Goal: Use online tool/utility: Utilize a website feature to perform a specific function

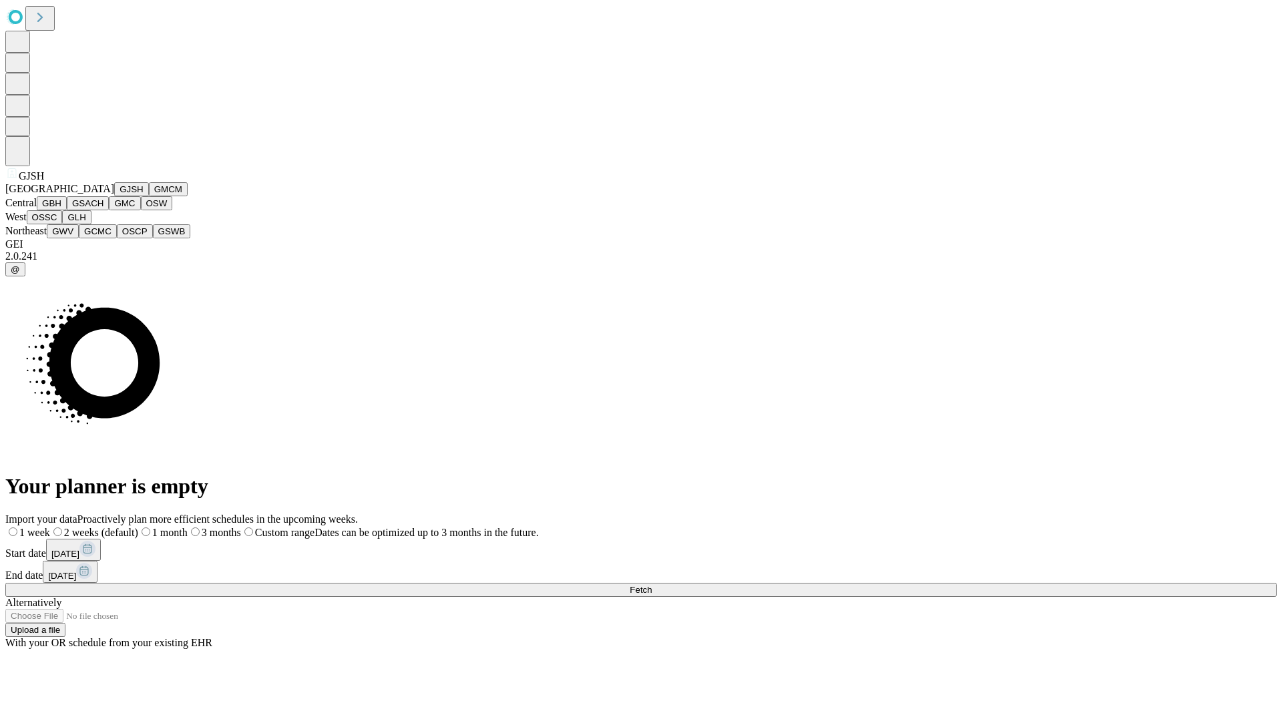
click at [114, 196] on button "GJSH" at bounding box center [131, 189] width 35 height 14
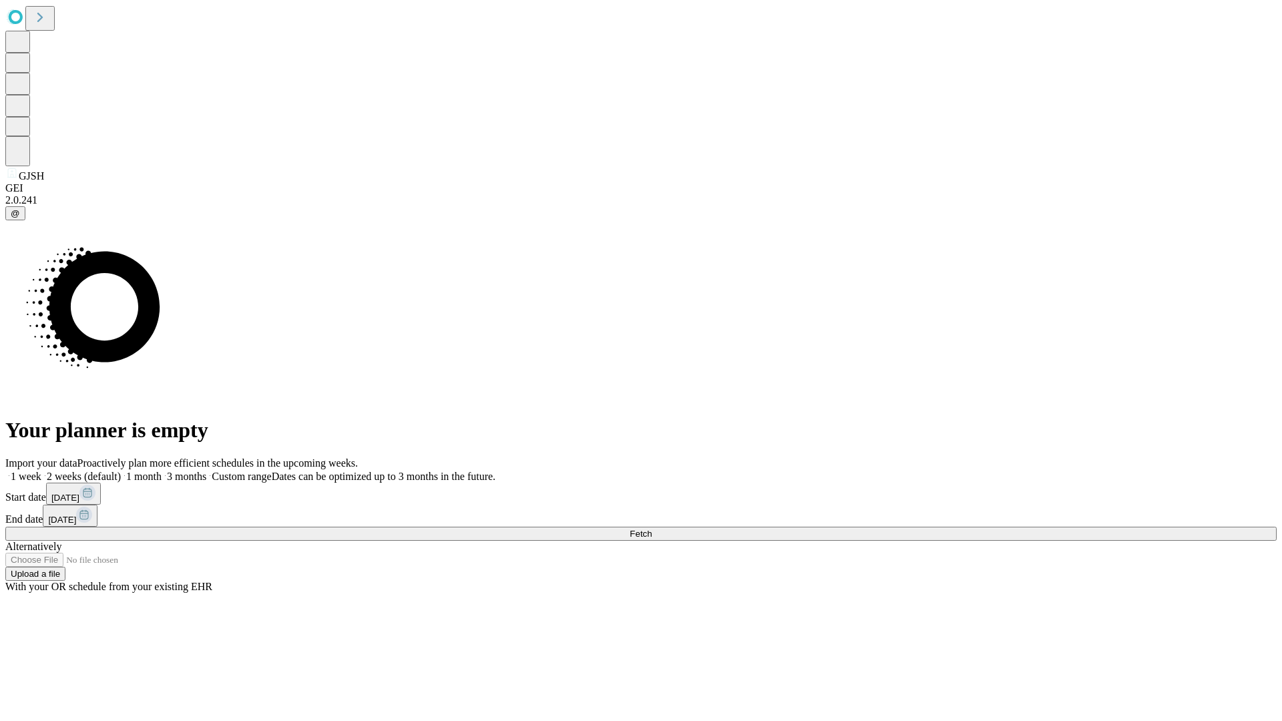
click at [41, 471] on label "1 week" at bounding box center [23, 476] width 36 height 11
click at [652, 529] on span "Fetch" at bounding box center [641, 534] width 22 height 10
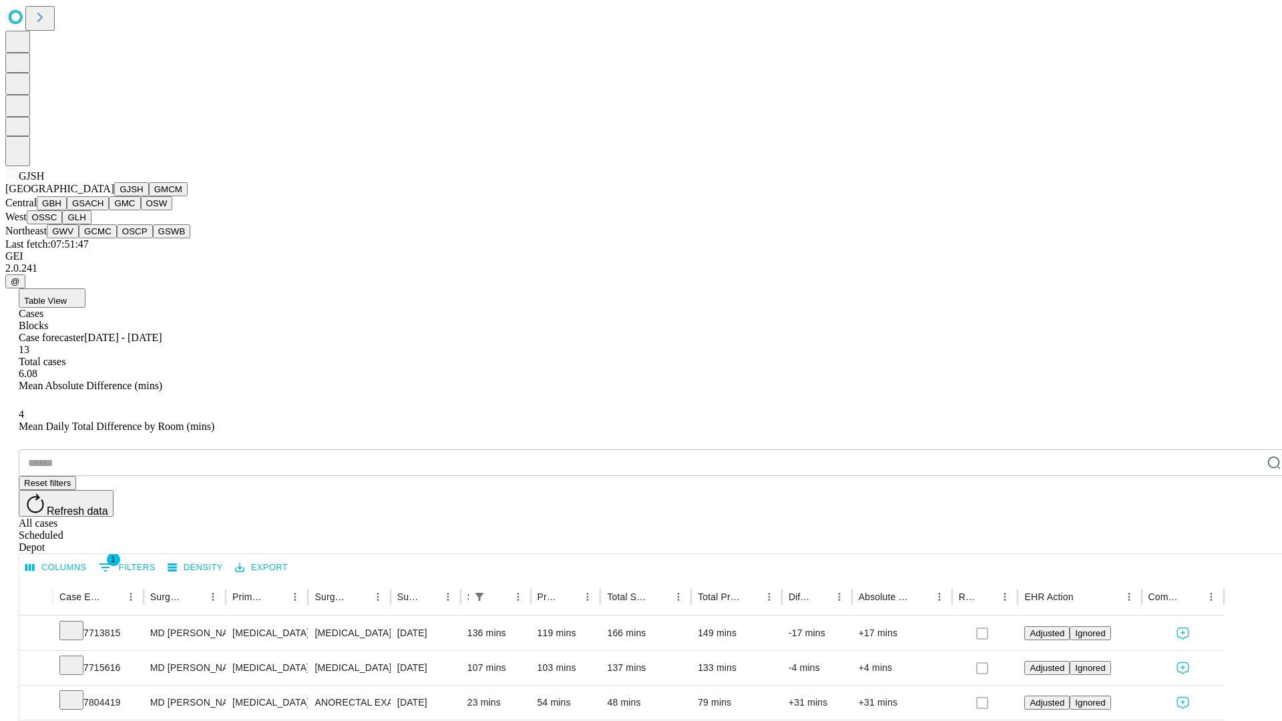
click at [149, 196] on button "GMCM" at bounding box center [168, 189] width 39 height 14
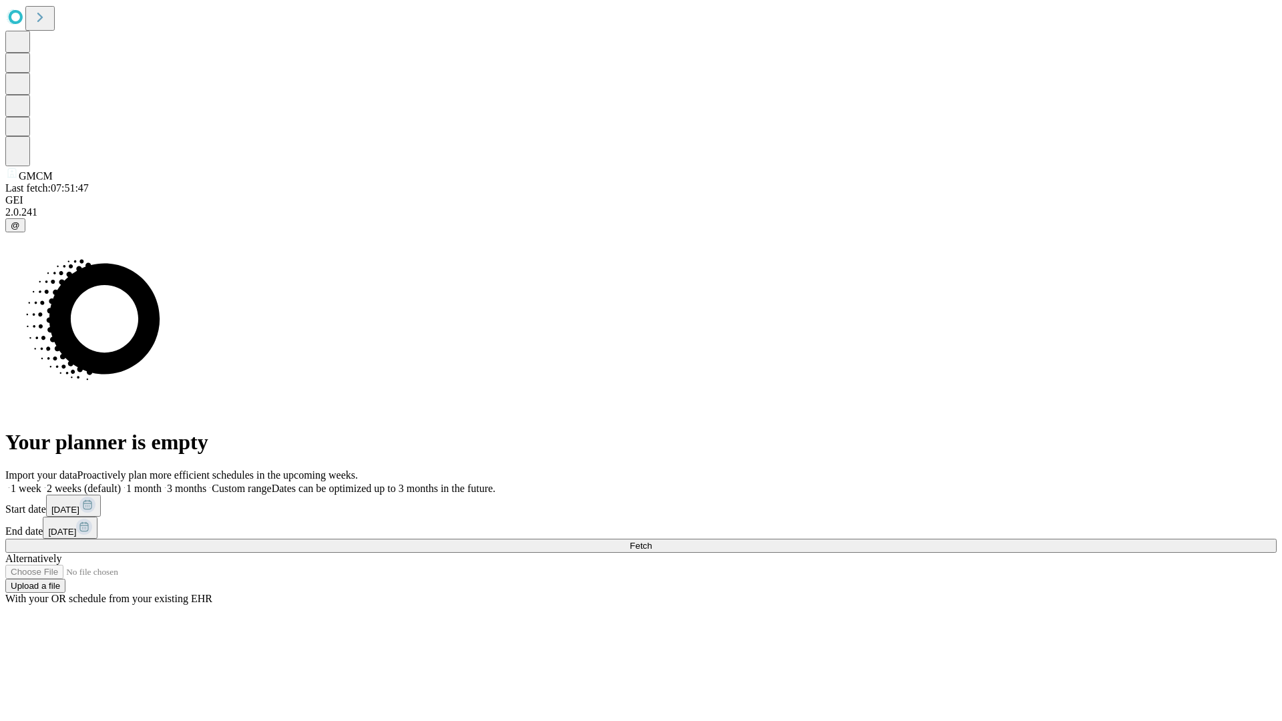
click at [41, 483] on label "1 week" at bounding box center [23, 488] width 36 height 11
click at [652, 541] on span "Fetch" at bounding box center [641, 546] width 22 height 10
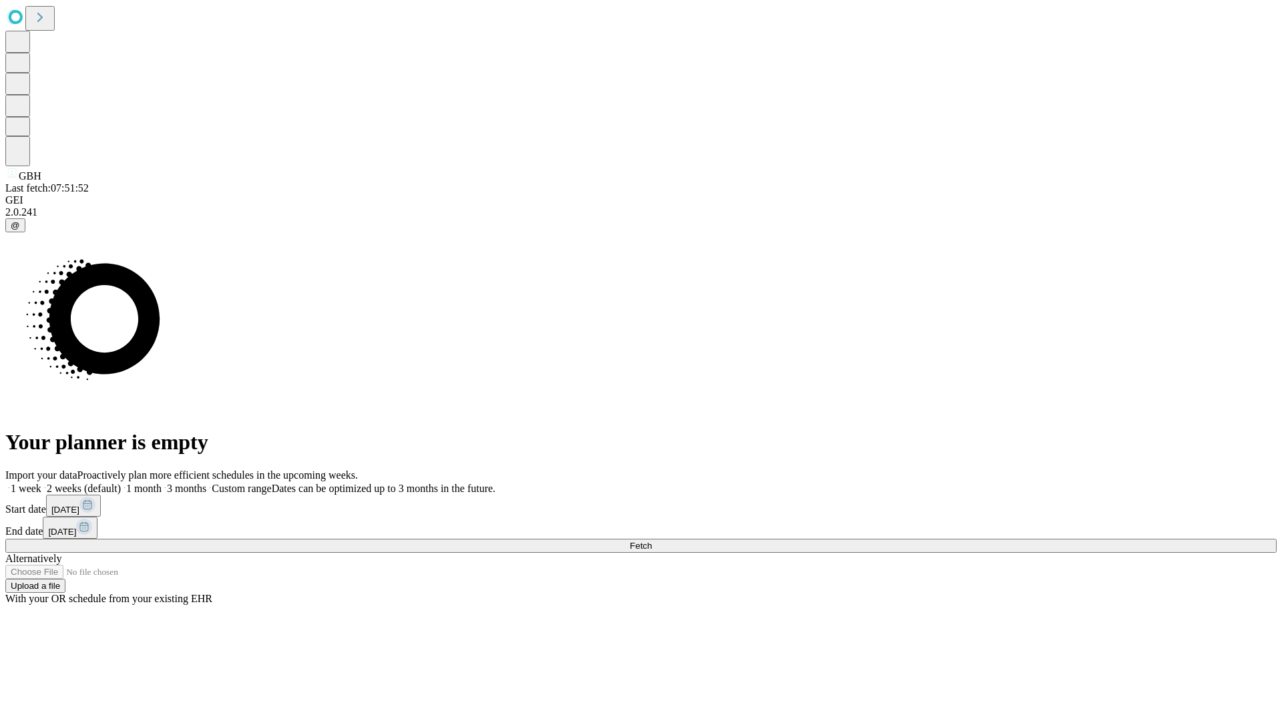
click at [652, 541] on span "Fetch" at bounding box center [641, 546] width 22 height 10
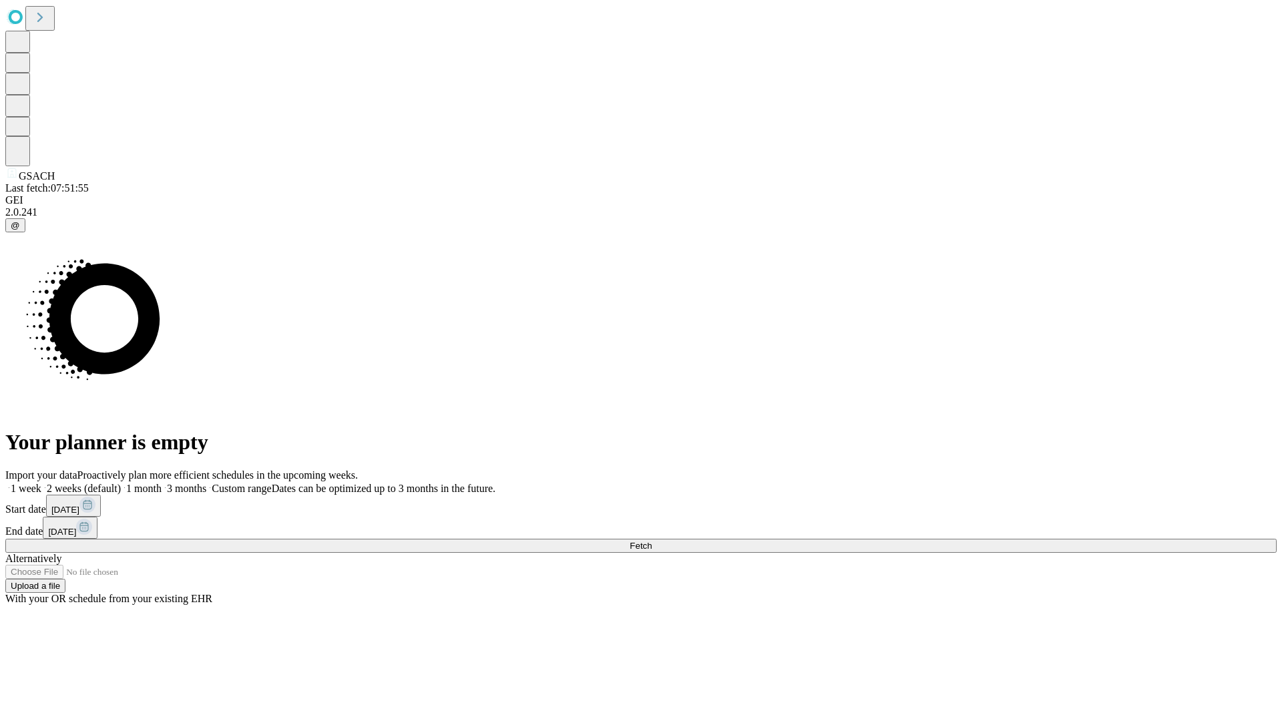
click at [41, 483] on label "1 week" at bounding box center [23, 488] width 36 height 11
click at [652, 541] on span "Fetch" at bounding box center [641, 546] width 22 height 10
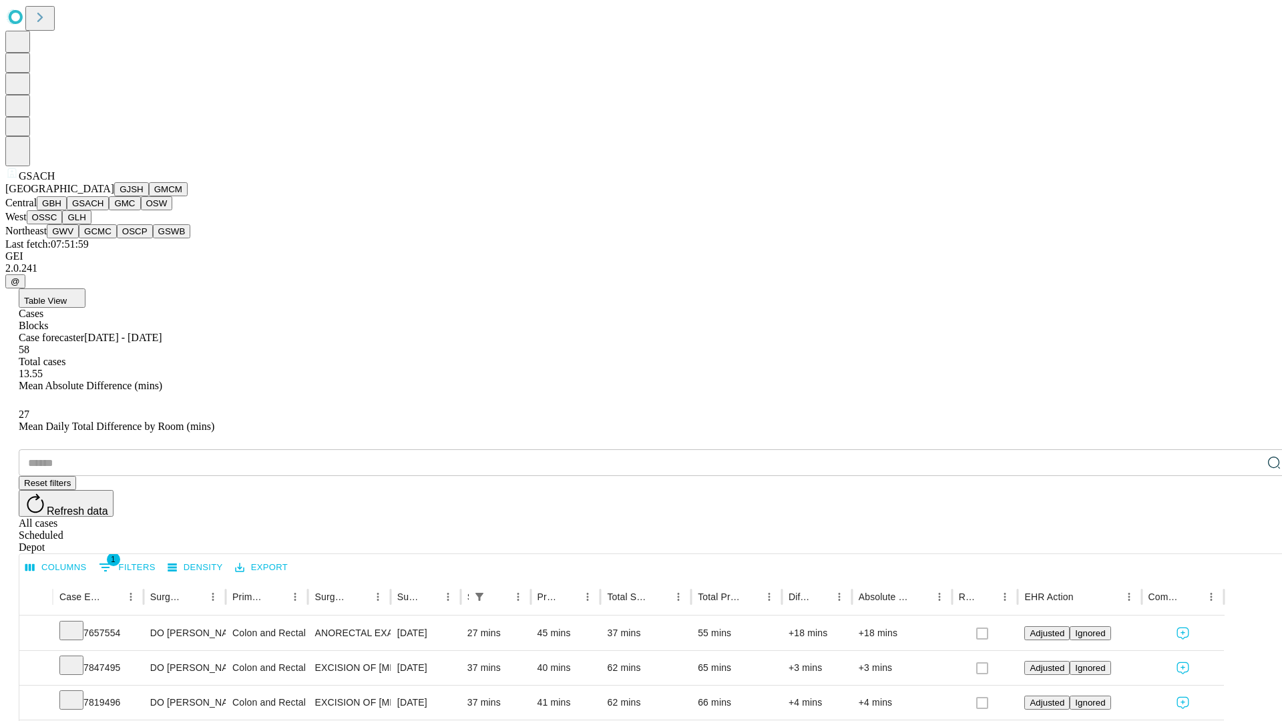
click at [109, 210] on button "GMC" at bounding box center [124, 203] width 31 height 14
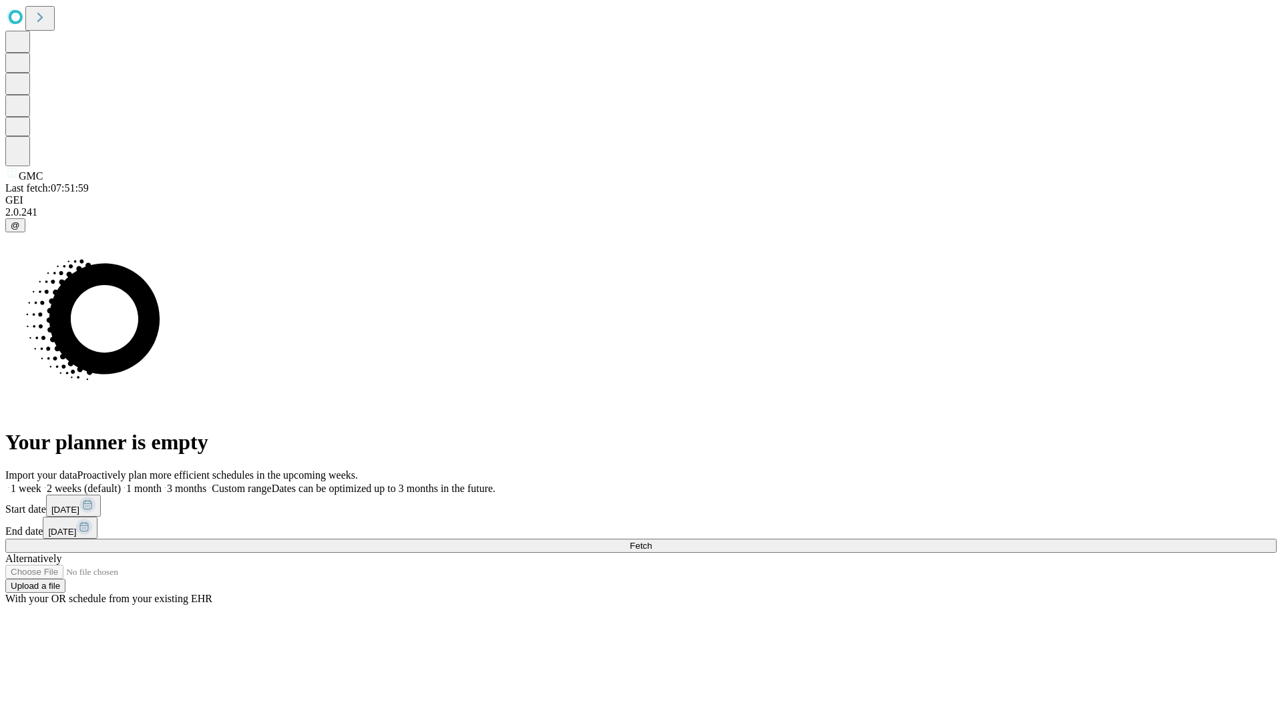
click at [41, 483] on label "1 week" at bounding box center [23, 488] width 36 height 11
click at [652, 541] on span "Fetch" at bounding box center [641, 546] width 22 height 10
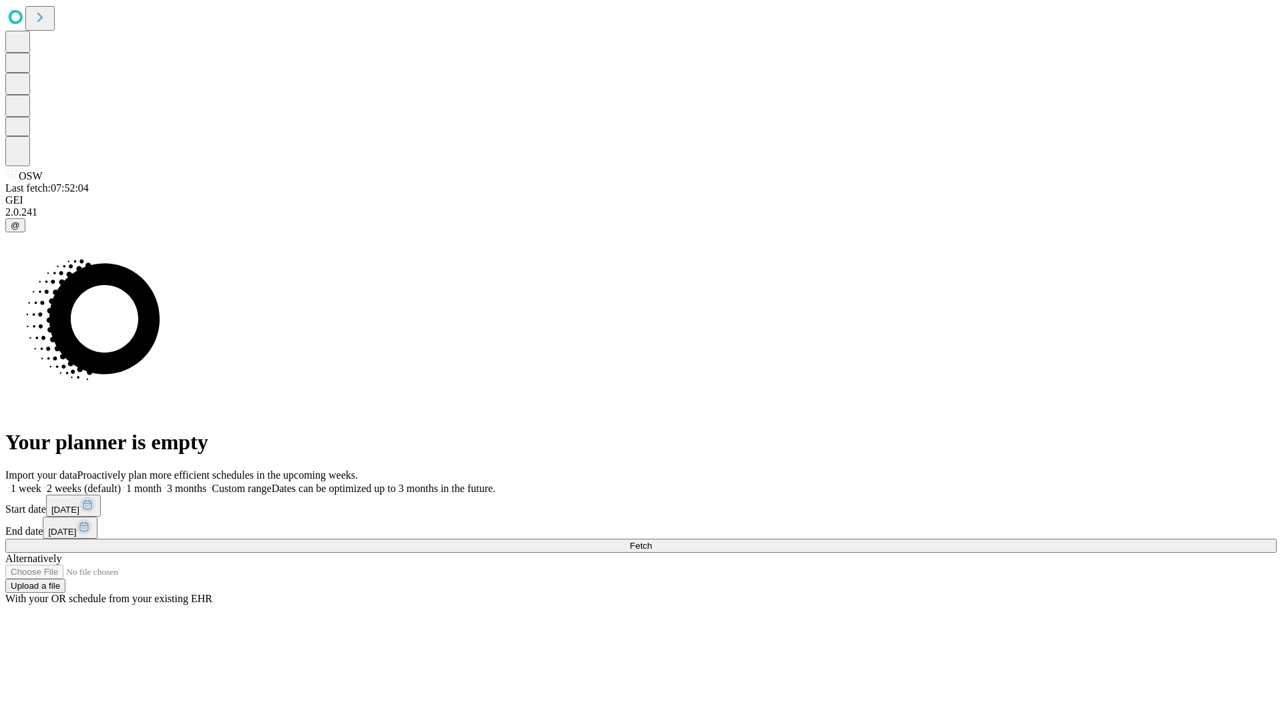
click at [41, 483] on label "1 week" at bounding box center [23, 488] width 36 height 11
click at [652, 541] on span "Fetch" at bounding box center [641, 546] width 22 height 10
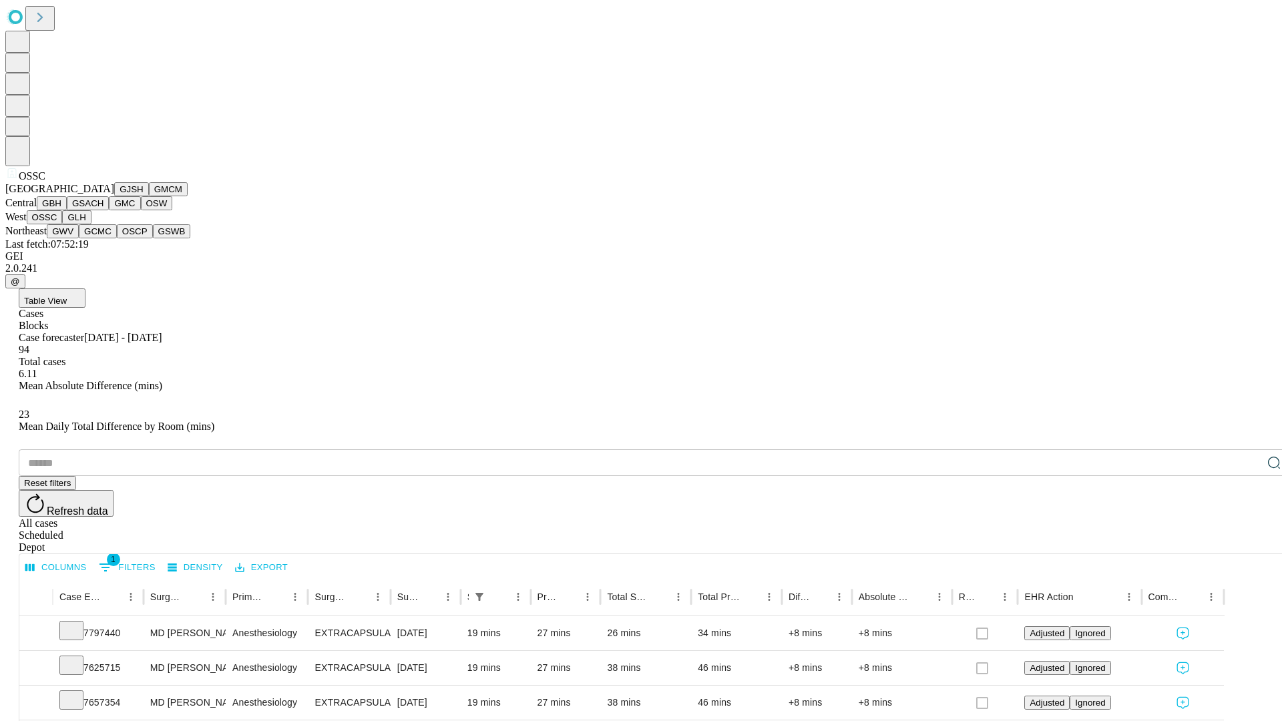
click at [91, 224] on button "GLH" at bounding box center [76, 217] width 29 height 14
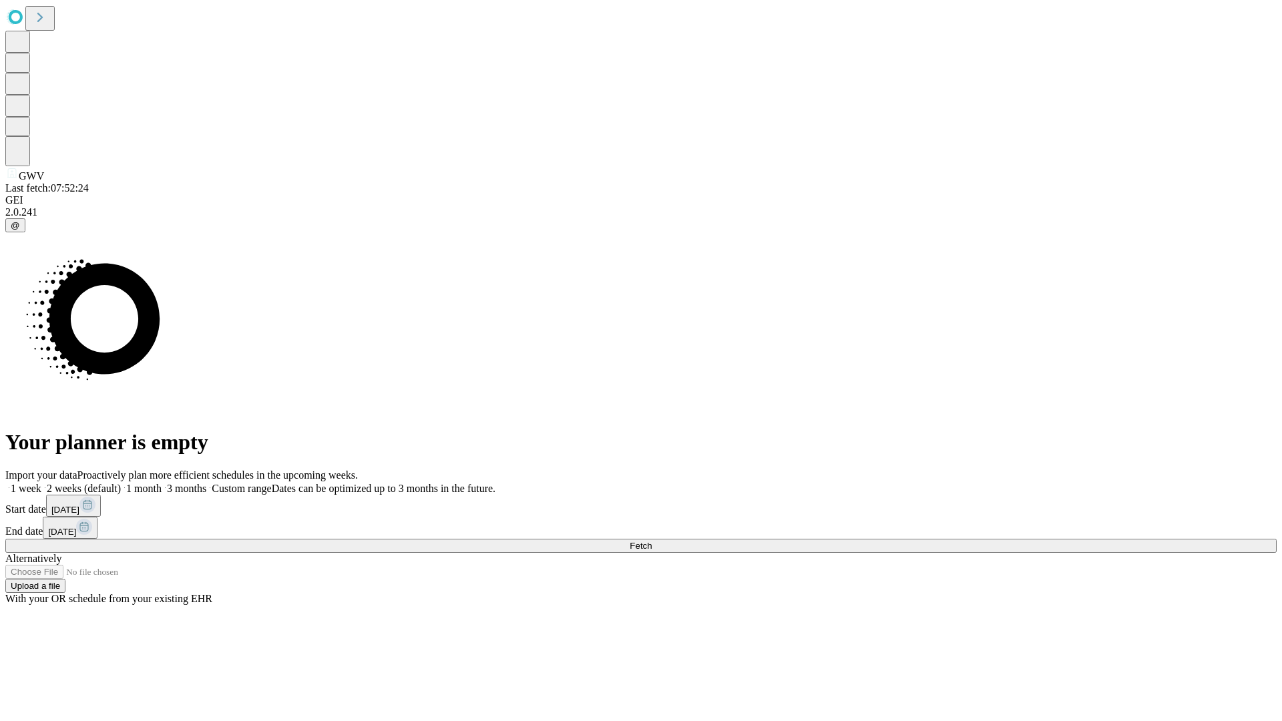
click at [41, 483] on label "1 week" at bounding box center [23, 488] width 36 height 11
click at [652, 541] on span "Fetch" at bounding box center [641, 546] width 22 height 10
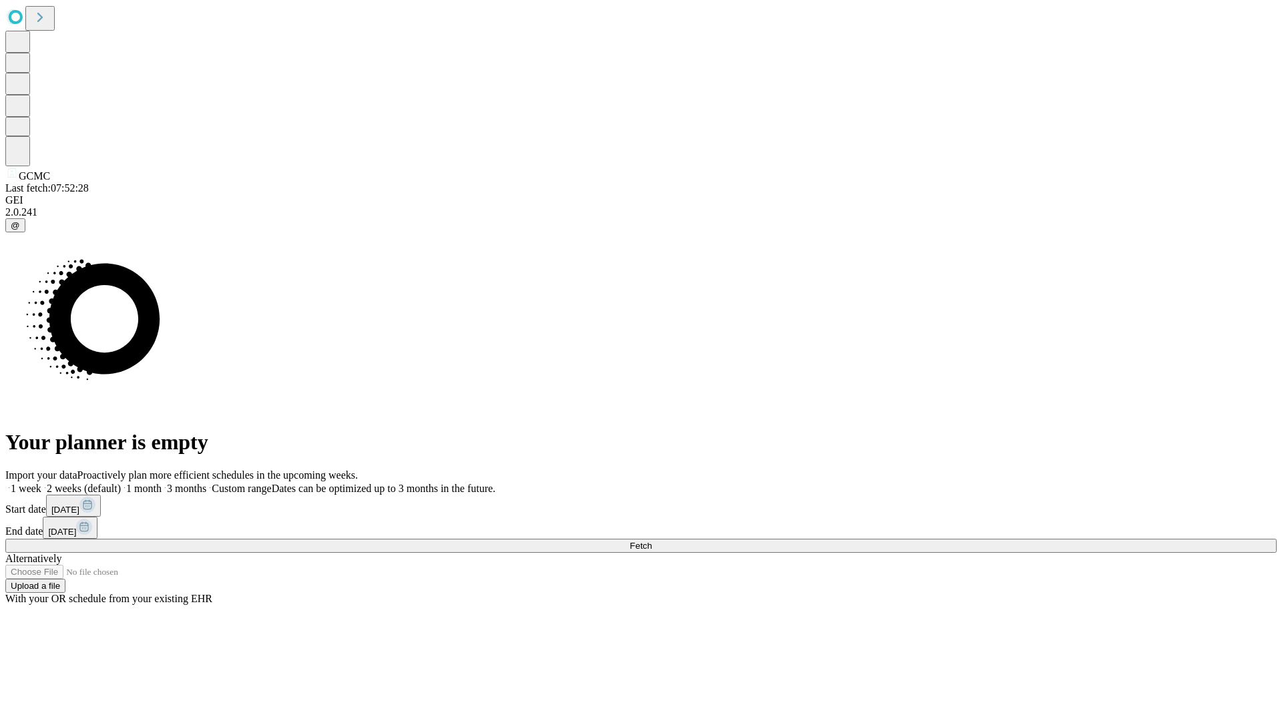
click at [652, 541] on span "Fetch" at bounding box center [641, 546] width 22 height 10
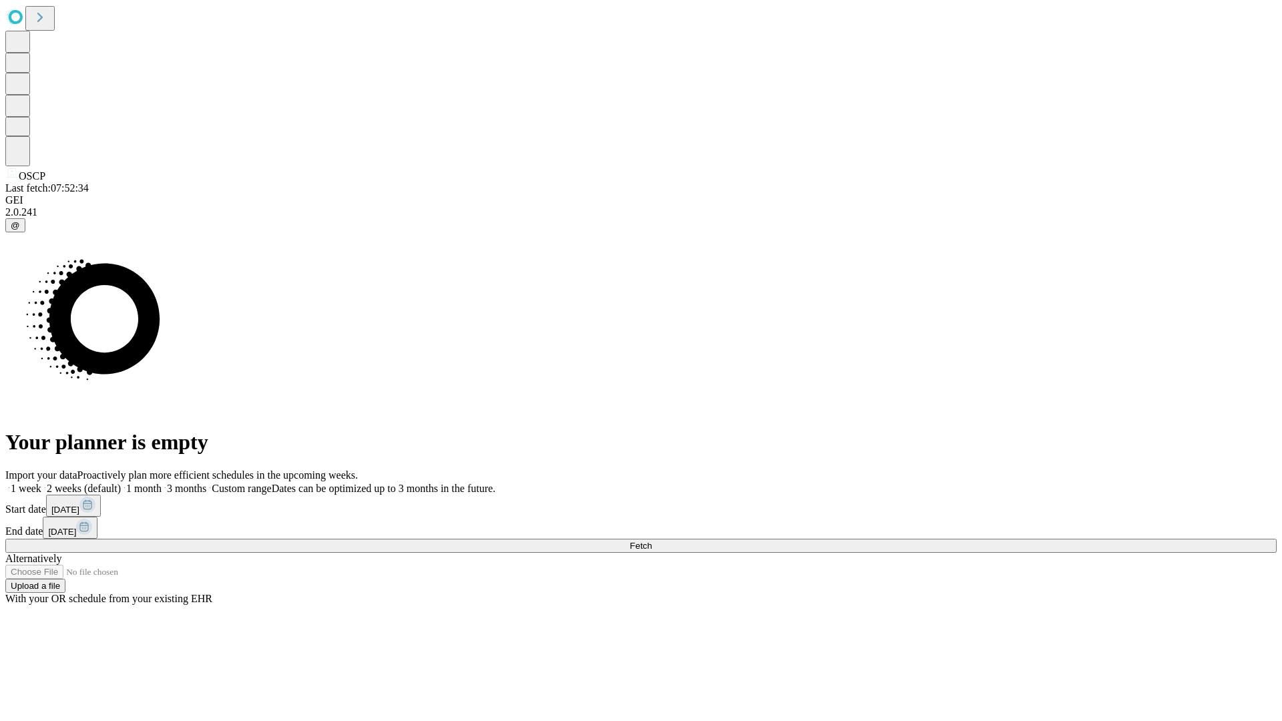
click at [41, 483] on label "1 week" at bounding box center [23, 488] width 36 height 11
click at [652, 541] on span "Fetch" at bounding box center [641, 546] width 22 height 10
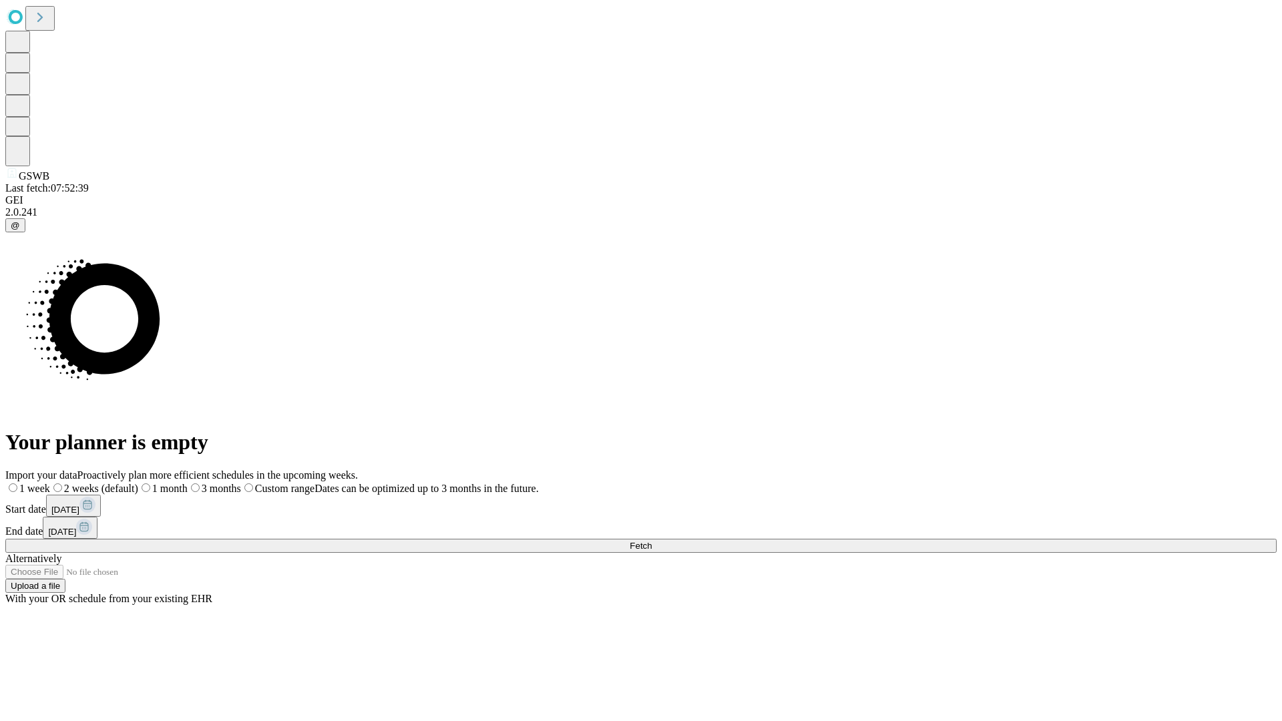
click at [50, 483] on label "1 week" at bounding box center [27, 488] width 45 height 11
click at [652, 541] on span "Fetch" at bounding box center [641, 546] width 22 height 10
